Goal: Task Accomplishment & Management: Complete application form

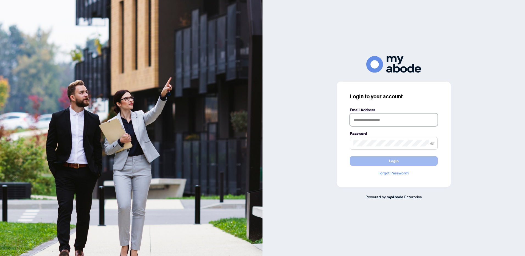
type input "**********"
click at [392, 161] on span "Login" at bounding box center [394, 160] width 10 height 9
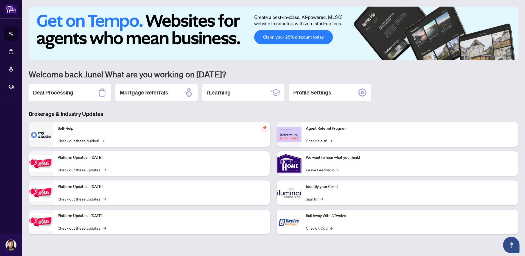
click at [31, 130] on img at bounding box center [41, 134] width 25 height 25
click at [49, 91] on h2 "Deal Processing" at bounding box center [53, 93] width 40 height 8
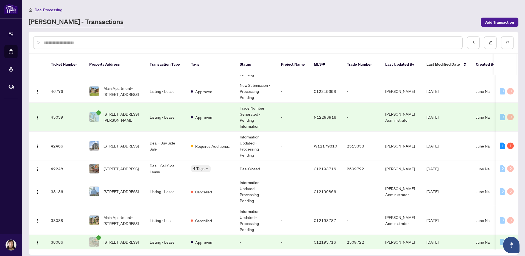
scroll to position [110, 0]
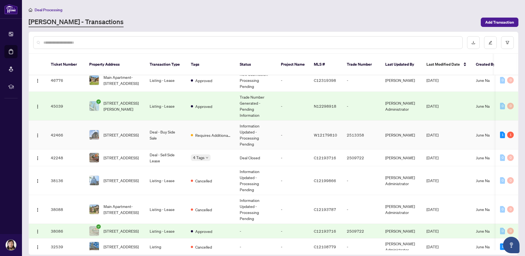
click at [169, 130] on td "Deal - Buy Side Sale" at bounding box center [165, 135] width 41 height 29
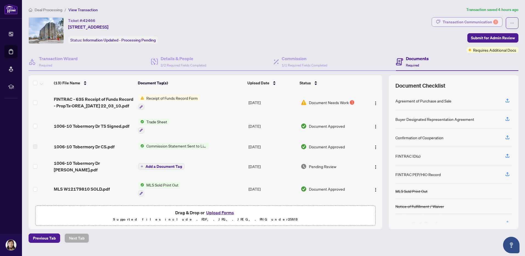
click at [455, 24] on div "Transaction Communication 1" at bounding box center [470, 22] width 55 height 9
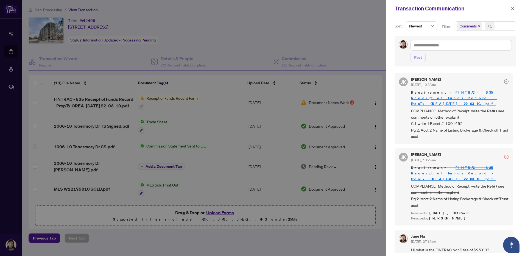
click at [99, 107] on div at bounding box center [262, 128] width 525 height 256
click at [513, 9] on icon "close" at bounding box center [512, 8] width 3 height 3
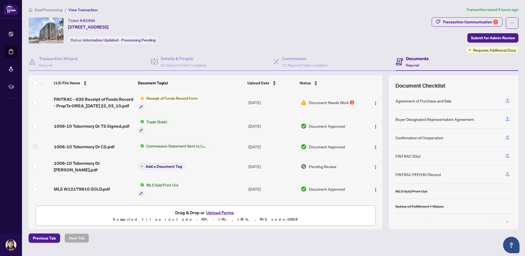
drag, startPoint x: 95, startPoint y: 96, endPoint x: 96, endPoint y: 99, distance: 3.0
click at [96, 99] on span "FINTRAC - 635 Receipt of Funds Record - PropTx-OREA_[DATE] 22_03_10.pdf" at bounding box center [94, 102] width 80 height 13
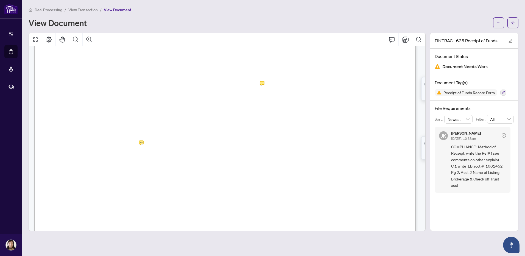
scroll to position [549, 0]
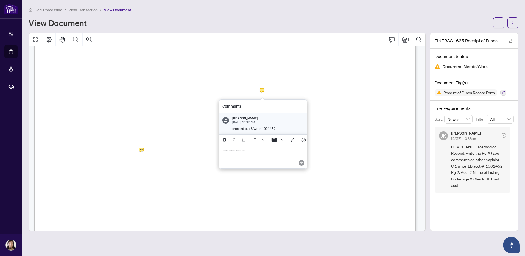
click at [239, 154] on p "**********" at bounding box center [263, 151] width 80 height 5
drag, startPoint x: 251, startPoint y: 155, endPoint x: 215, endPoint y: 155, distance: 36.5
click at [0, 0] on div "Comments [PERSON_NAME] [DATE] 10:32 AM crossed out & Write 1001452 *******" at bounding box center [0, 0] width 0 height 0
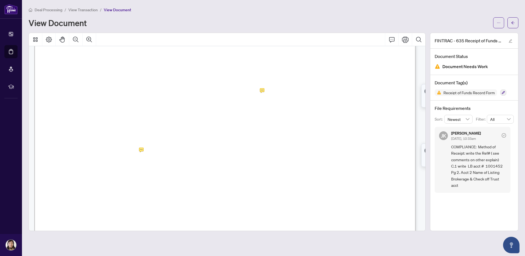
click at [506, 107] on h4 "File Requirements" at bounding box center [474, 108] width 79 height 7
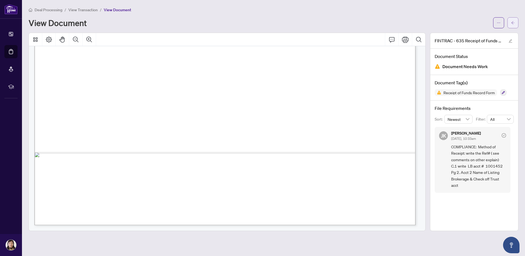
click at [517, 23] on button "button" at bounding box center [512, 22] width 11 height 11
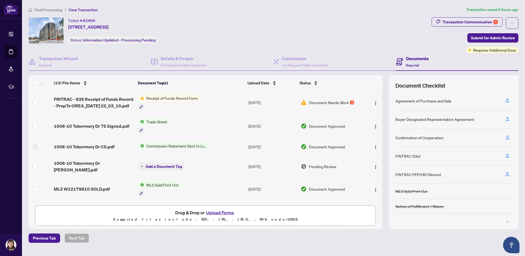
click at [218, 214] on button "Upload Forms" at bounding box center [220, 212] width 31 height 7
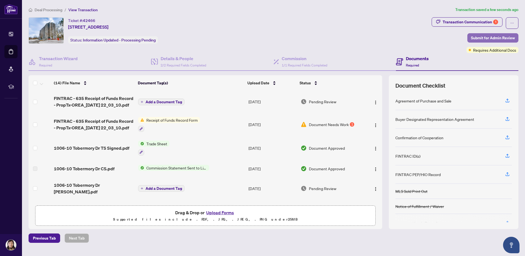
click at [485, 37] on span "Submit for Admin Review" at bounding box center [493, 37] width 44 height 9
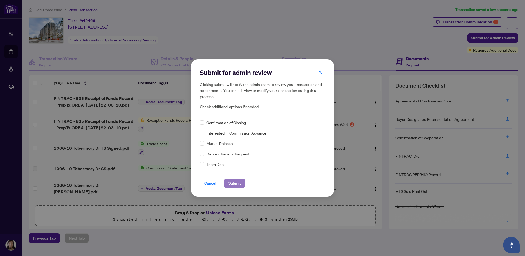
click at [238, 181] on span "Submit" at bounding box center [234, 183] width 12 height 9
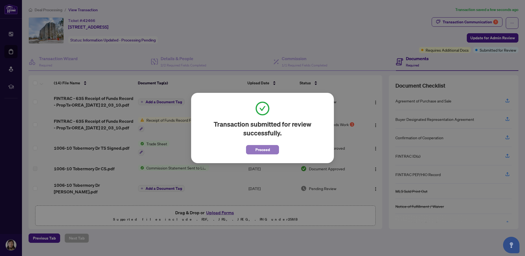
click at [262, 148] on span "Proceed" at bounding box center [262, 149] width 15 height 9
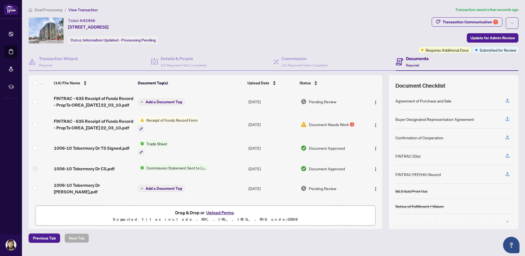
click at [49, 9] on span "Deal Processing" at bounding box center [49, 9] width 28 height 5
